Goal: Information Seeking & Learning: Learn about a topic

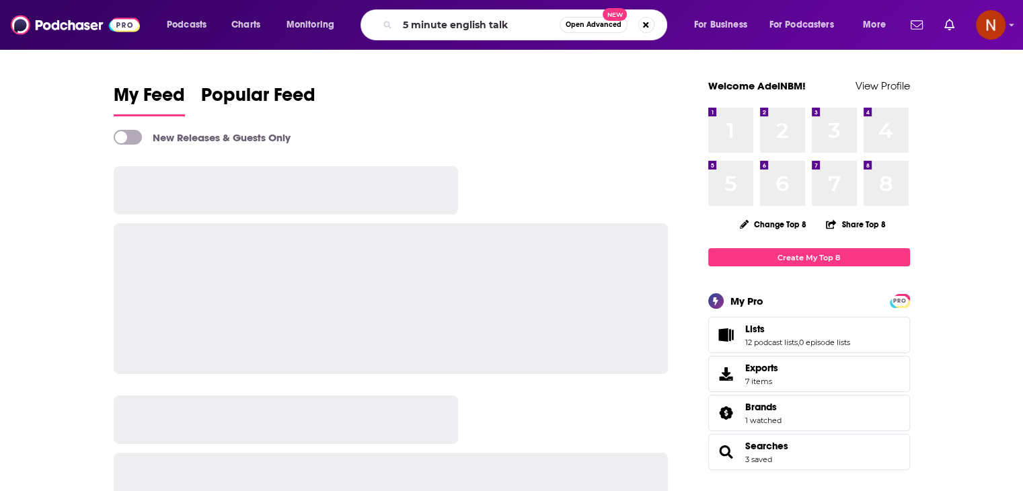
type input "5 minute english talk"
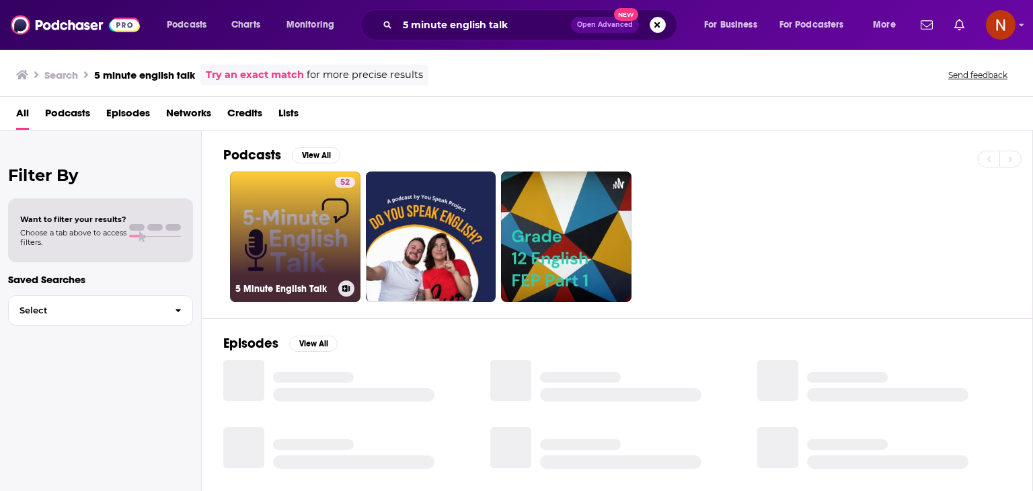
click at [320, 237] on link "52 5 Minute English Talk" at bounding box center [295, 236] width 130 height 130
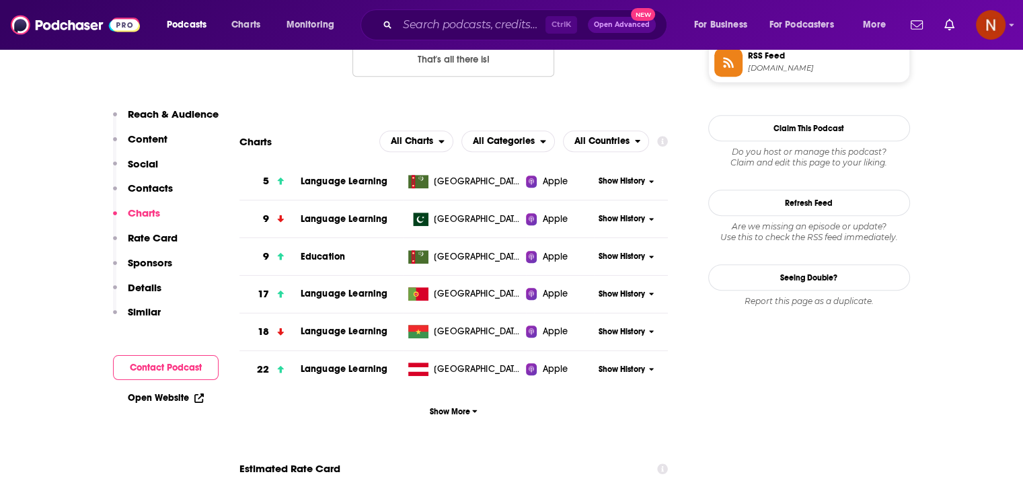
scroll to position [1263, 0]
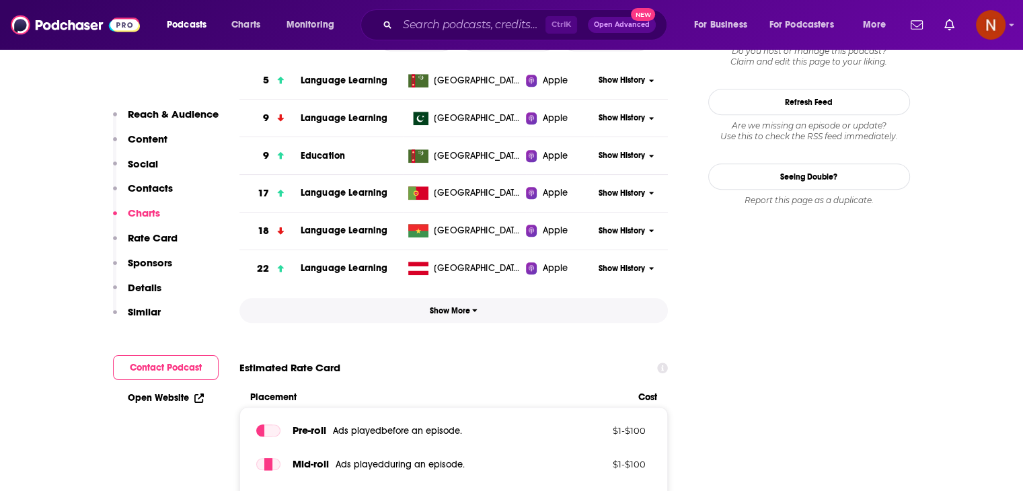
click at [464, 315] on span "Show More" at bounding box center [454, 310] width 48 height 9
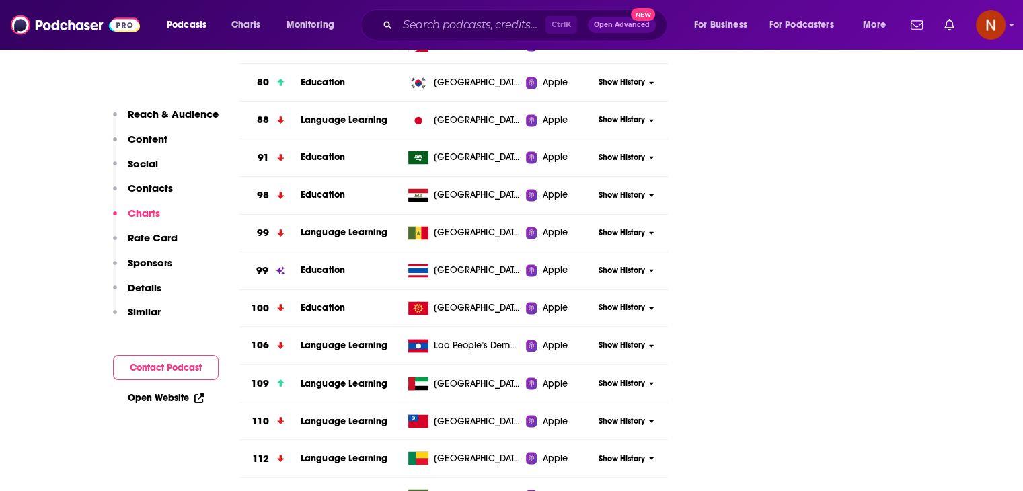
scroll to position [1861, 0]
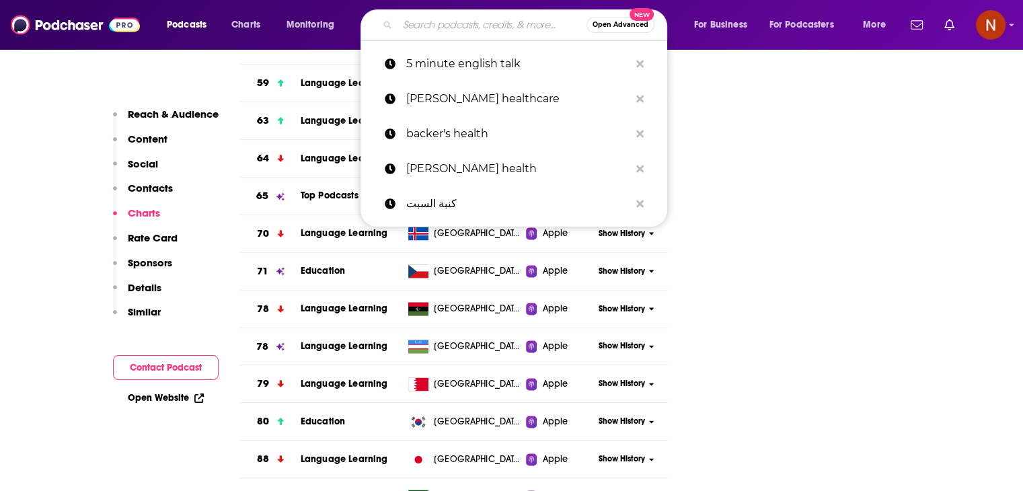
click at [471, 21] on input "Search podcasts, credits, & more..." at bounding box center [491, 25] width 189 height 22
click at [636, 61] on icon "Search podcasts, credits, & more..." at bounding box center [639, 63] width 7 height 7
